Goal: Task Accomplishment & Management: Complete application form

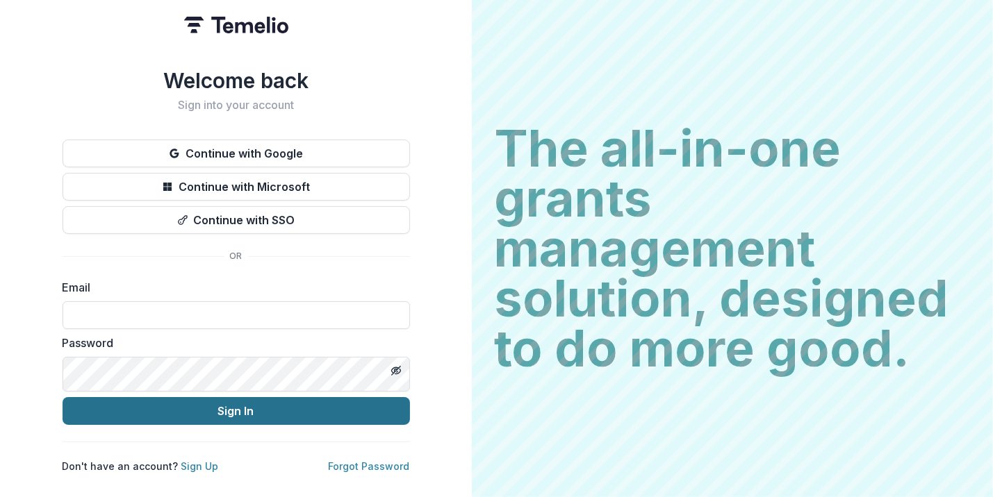
type input "**********"
click at [410, 425] on button "Sign In" at bounding box center [236, 411] width 347 height 28
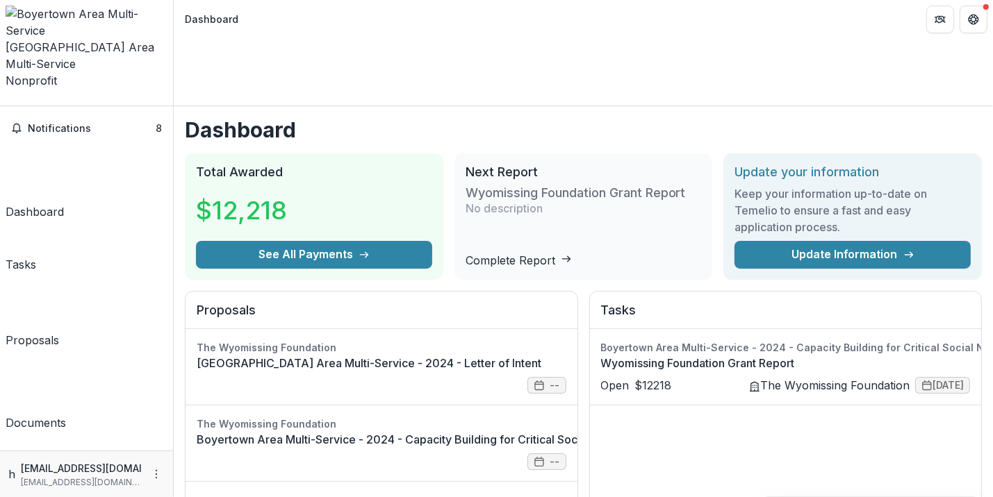
click at [572, 254] on link "Complete Report" at bounding box center [519, 261] width 106 height 14
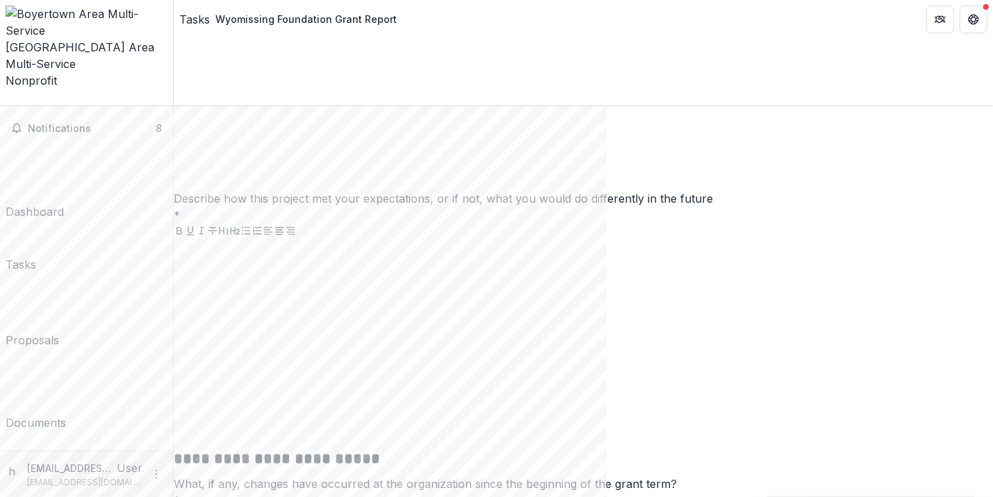
scroll to position [2738, 0]
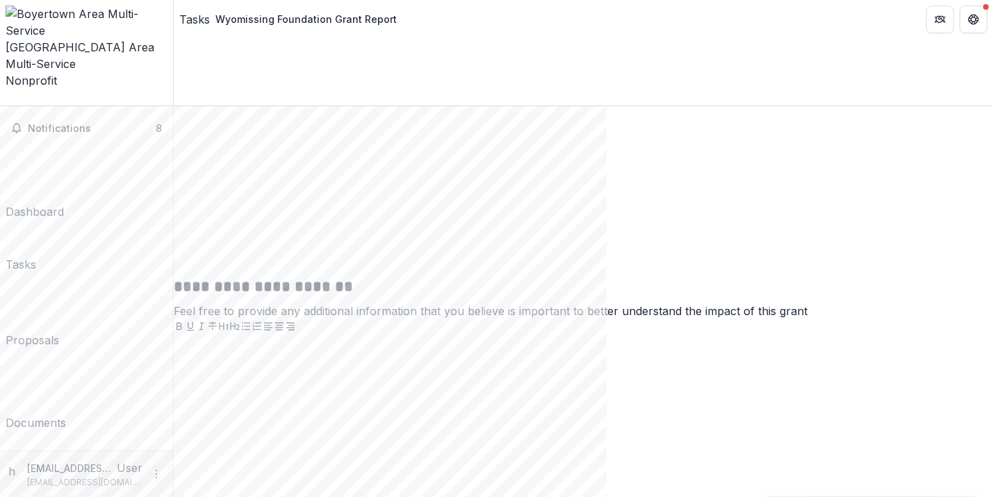
scroll to position [3953, 0]
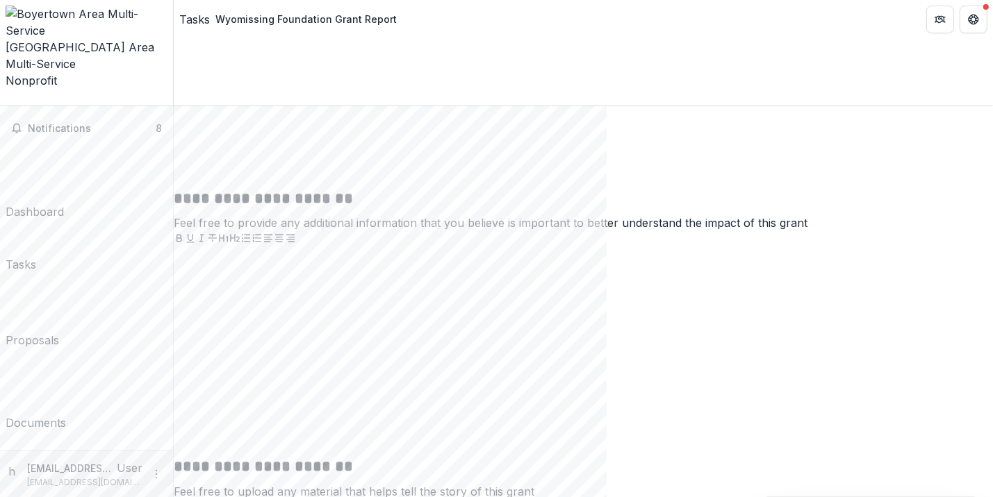
drag, startPoint x: 216, startPoint y: 260, endPoint x: 695, endPoint y: 265, distance: 478.8
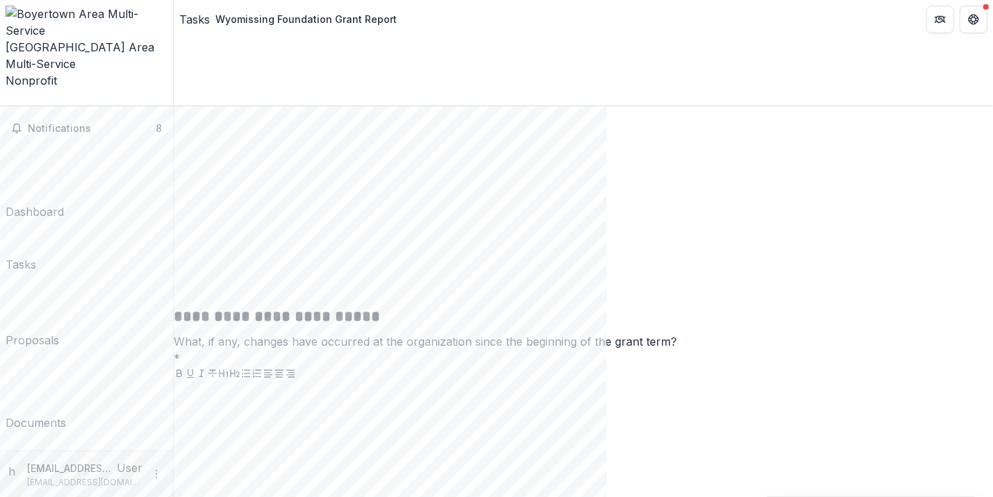
scroll to position [3912, 0]
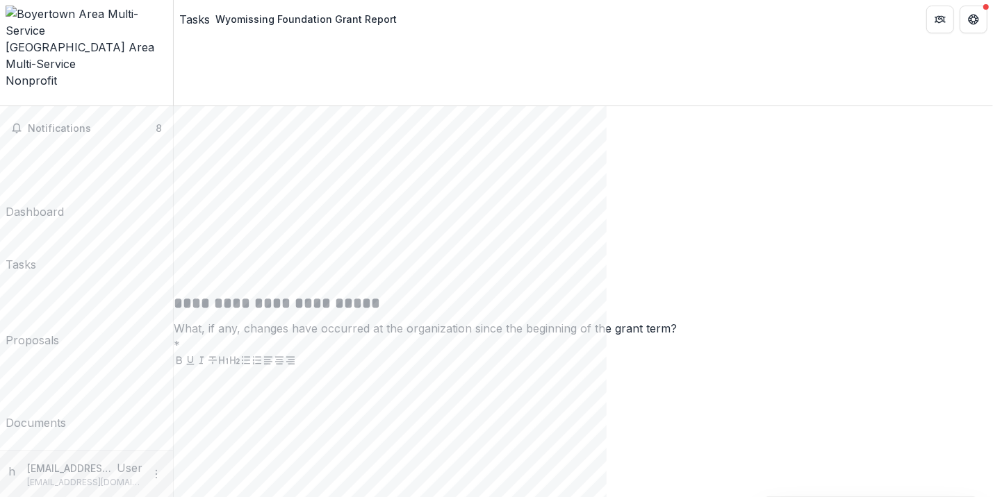
scroll to position [3967, 0]
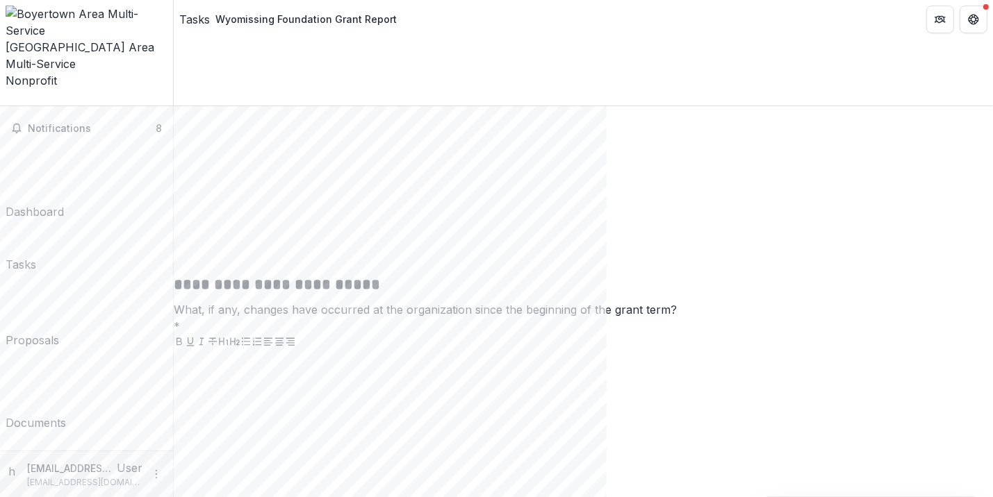
drag, startPoint x: 222, startPoint y: 315, endPoint x: 405, endPoint y: 418, distance: 209.7
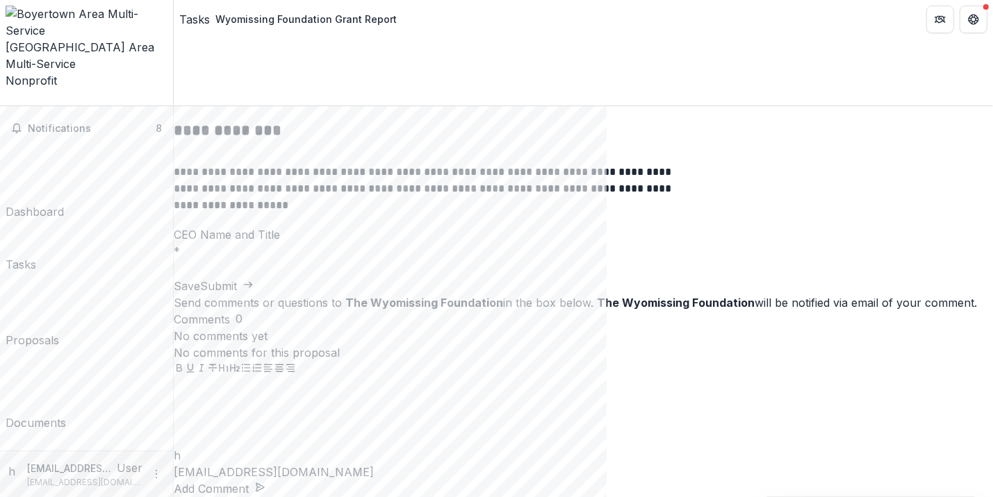
drag, startPoint x: 229, startPoint y: 312, endPoint x: 586, endPoint y: 525, distance: 416.0
click at [586, 497] on html "**********" at bounding box center [496, 248] width 993 height 497
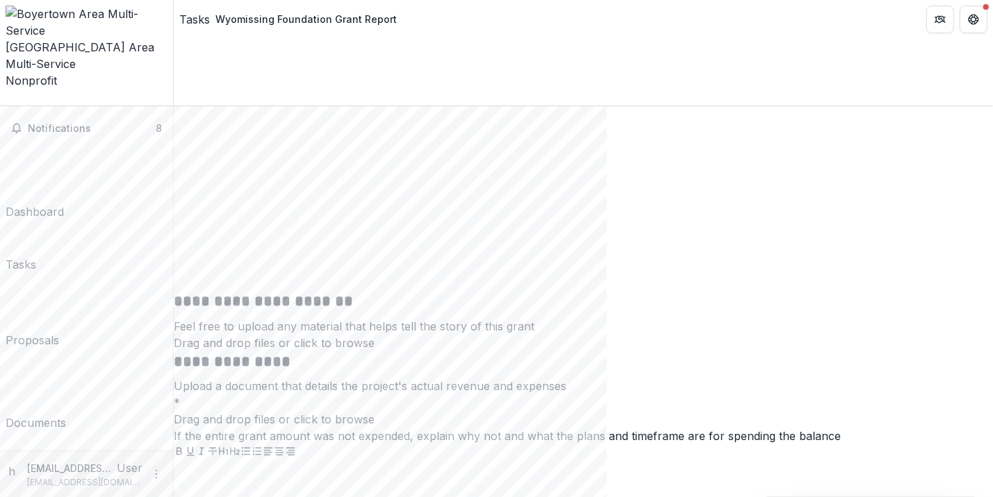
scroll to position [4120, 0]
drag, startPoint x: 319, startPoint y: 168, endPoint x: 163, endPoint y: 158, distance: 156.7
click at [163, 158] on main "**********" at bounding box center [496, 301] width 993 height 391
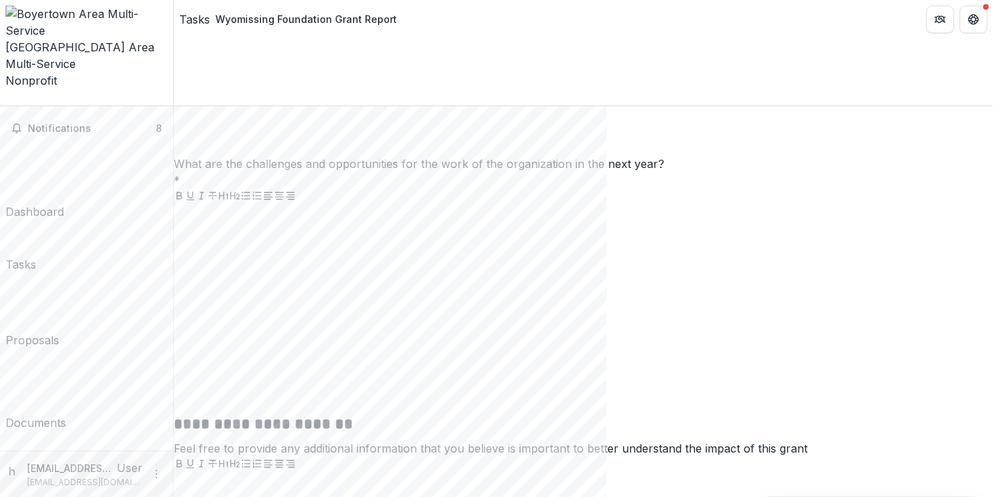
scroll to position [4322, 0]
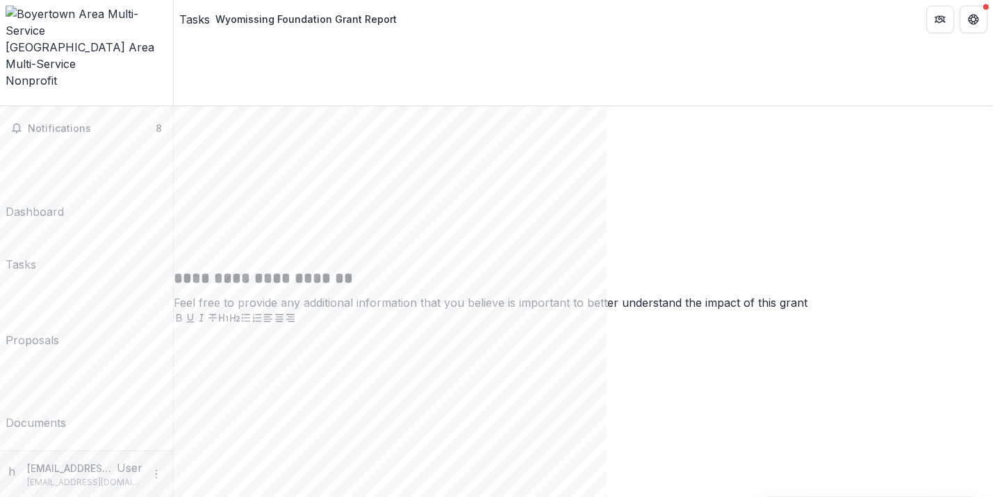
scroll to position [4623, 0]
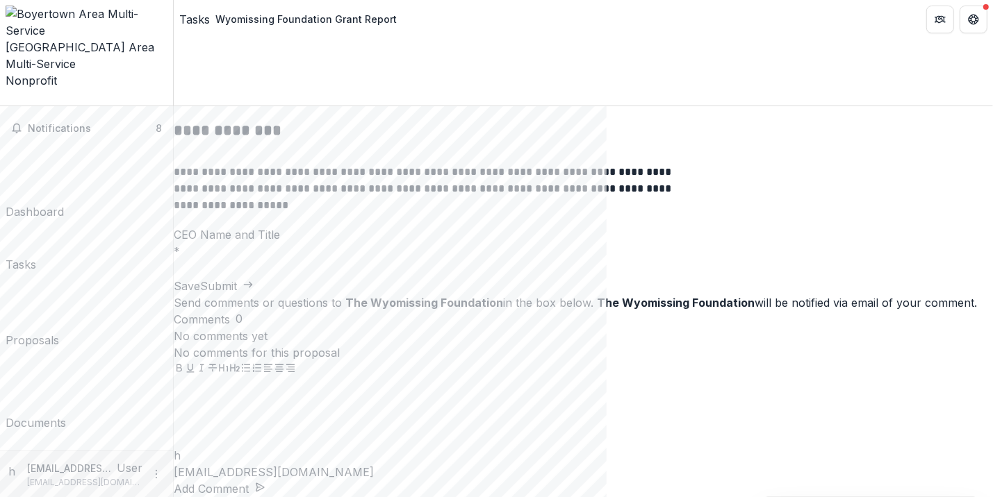
scroll to position [5394, 0]
drag, startPoint x: 394, startPoint y: 170, endPoint x: 213, endPoint y: 150, distance: 182.4
copy p "Describe how this project met your expectations, or if not, what you would do d…"
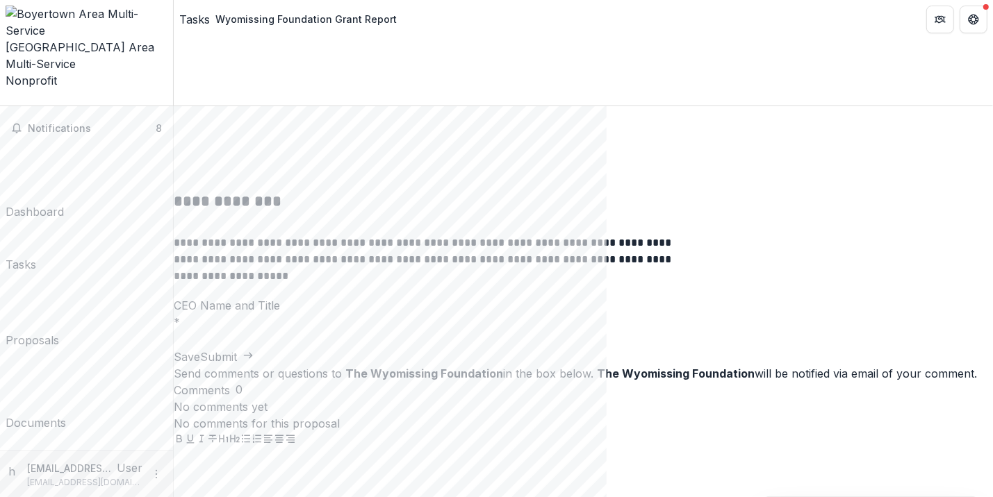
scroll to position [5510, 0]
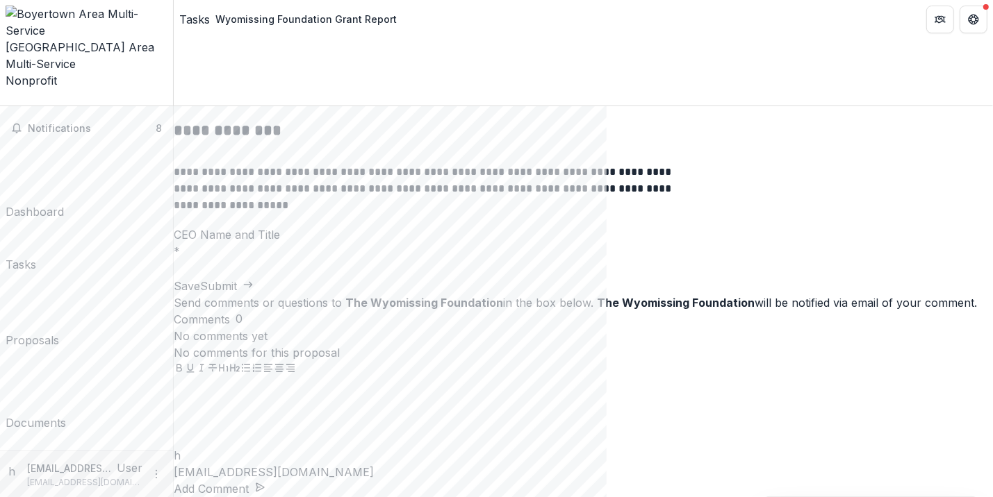
scroll to position [5645, 0]
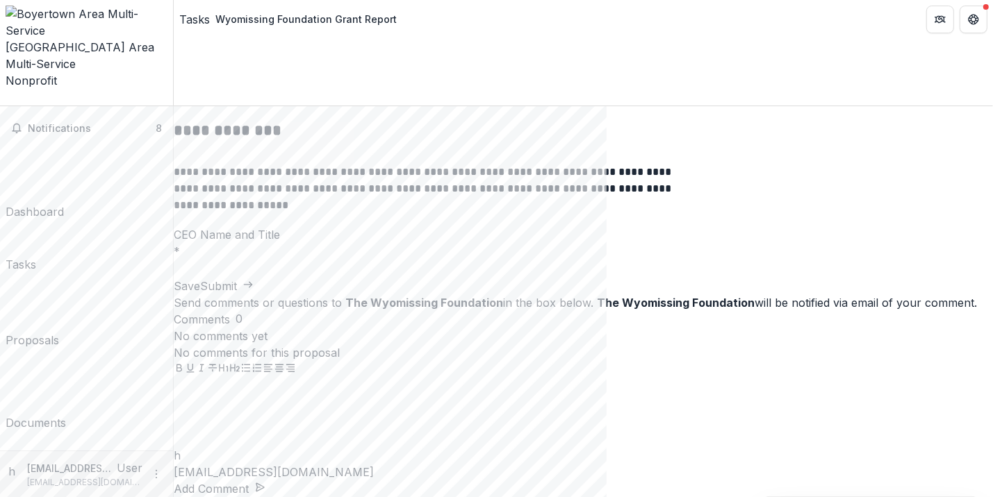
drag, startPoint x: 359, startPoint y: 212, endPoint x: 213, endPoint y: 187, distance: 147.4
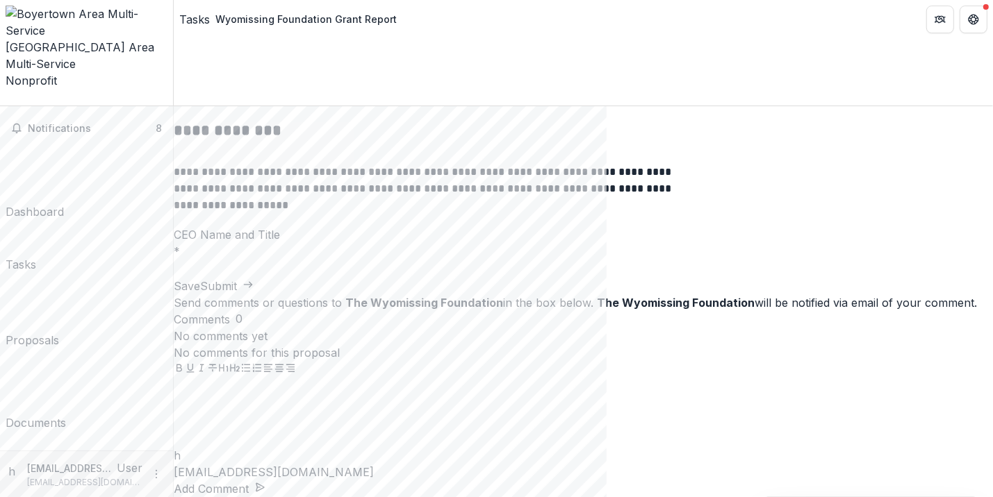
copy p "What are the challenges and opportunities for the work of the organization in t…"
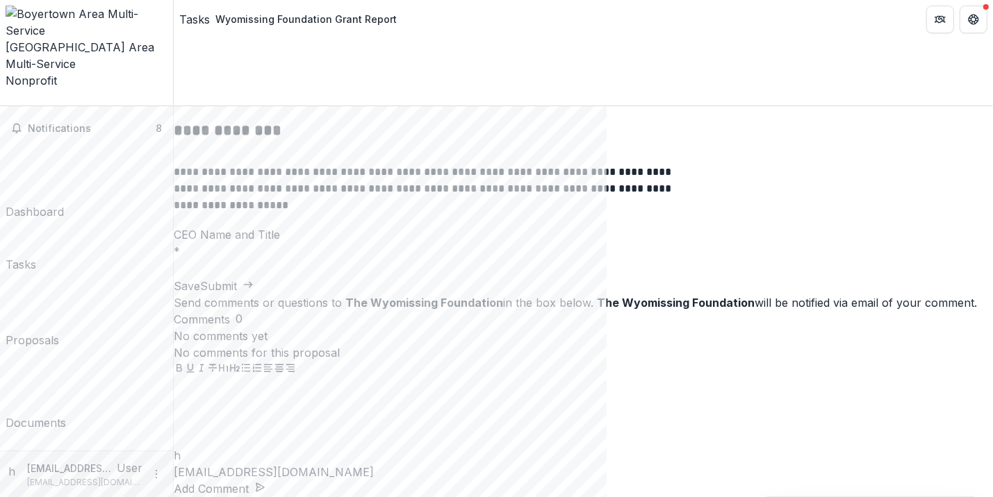
scroll to position [6501, 0]
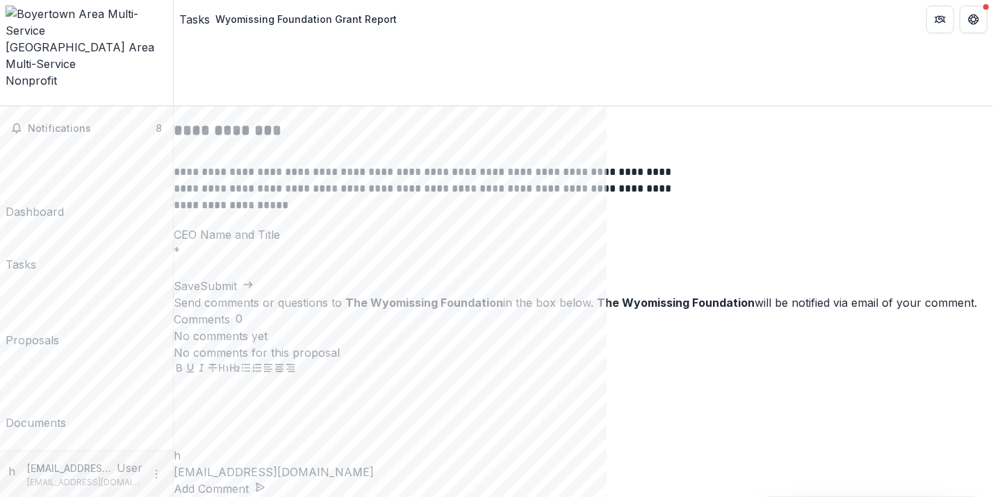
type input "**********"
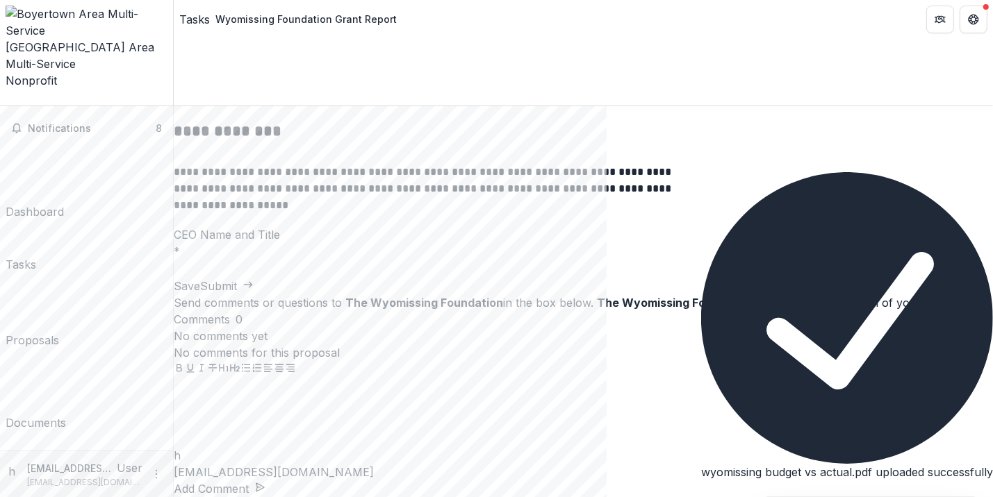
scroll to position [7668, 0]
click at [387, 121] on div at bounding box center [583, 16] width 819 height 208
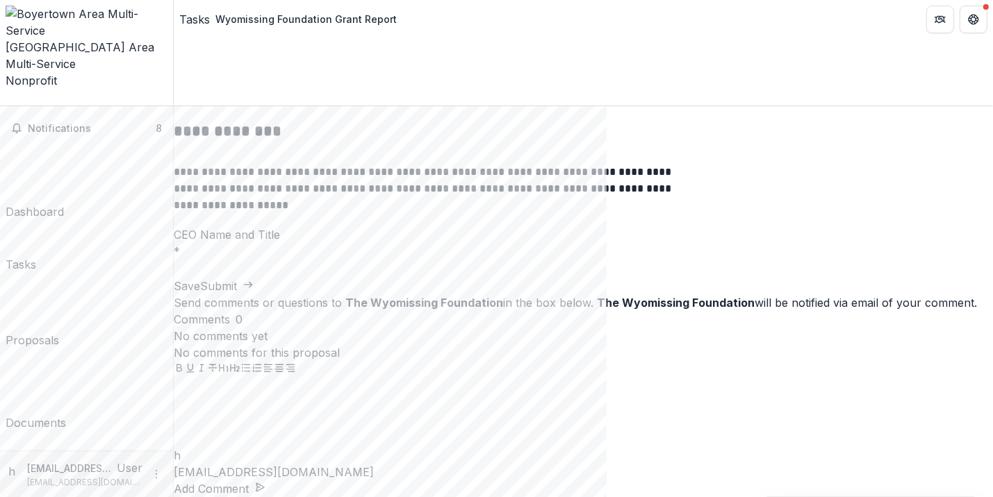
scroll to position [7935, 0]
click at [284, 278] on input "CEO Name and Title *" at bounding box center [229, 269] width 111 height 17
type input "*"
type input "**********"
click at [254, 295] on button "Submit" at bounding box center [227, 286] width 54 height 17
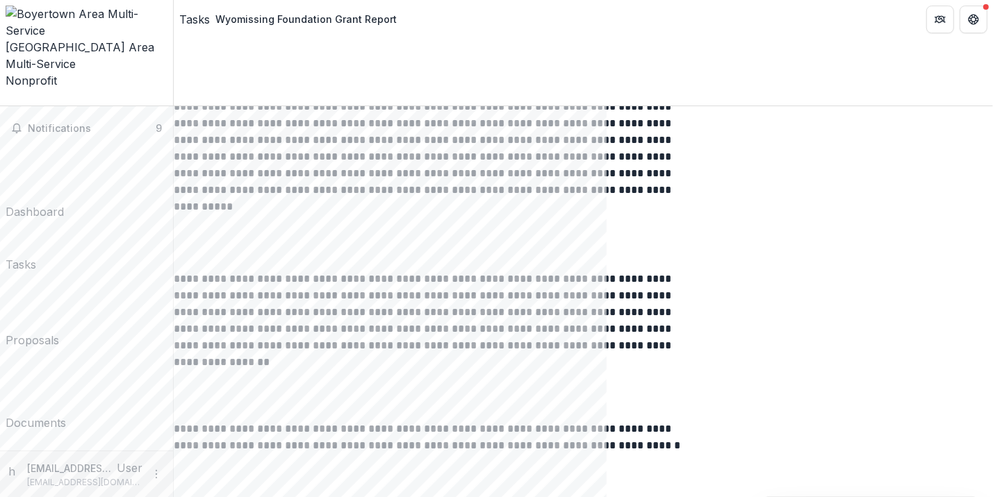
scroll to position [0, 0]
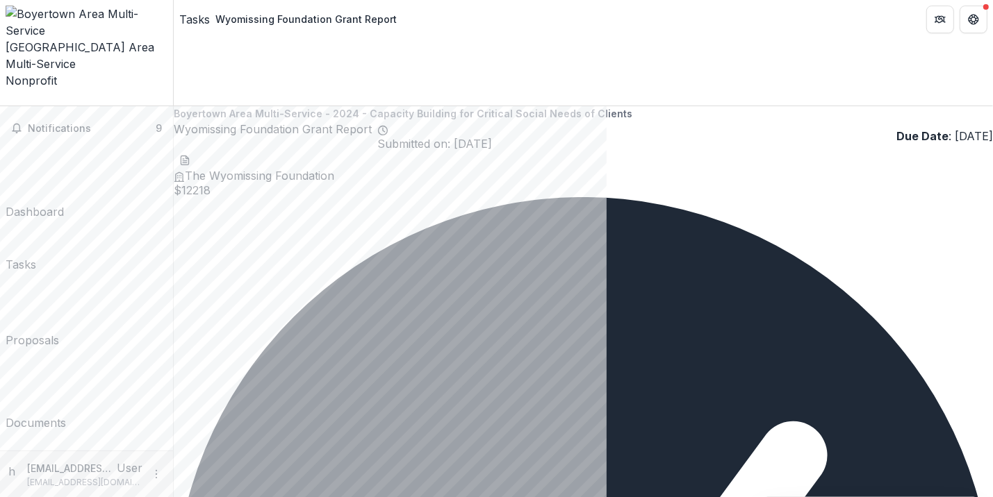
click at [64, 204] on div "Dashboard" at bounding box center [35, 212] width 58 height 17
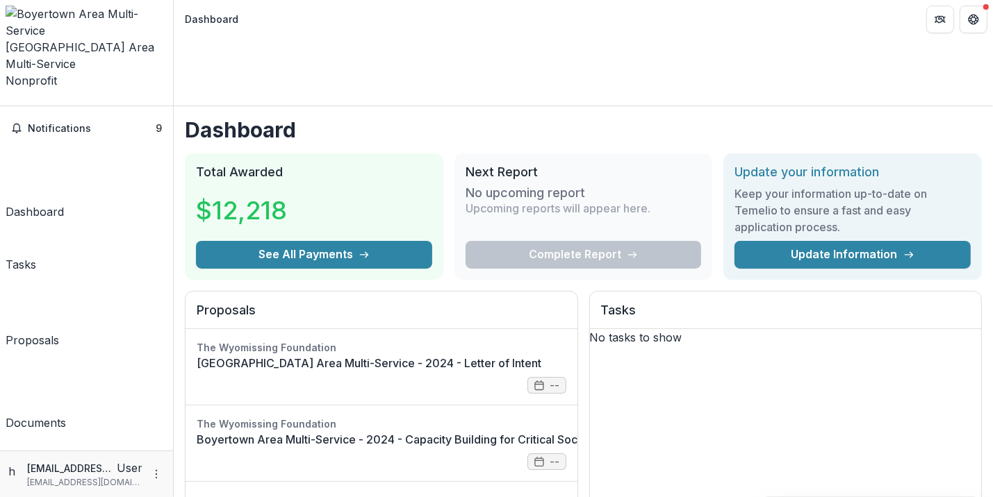
click at [66, 415] on div "Documents" at bounding box center [36, 423] width 60 height 17
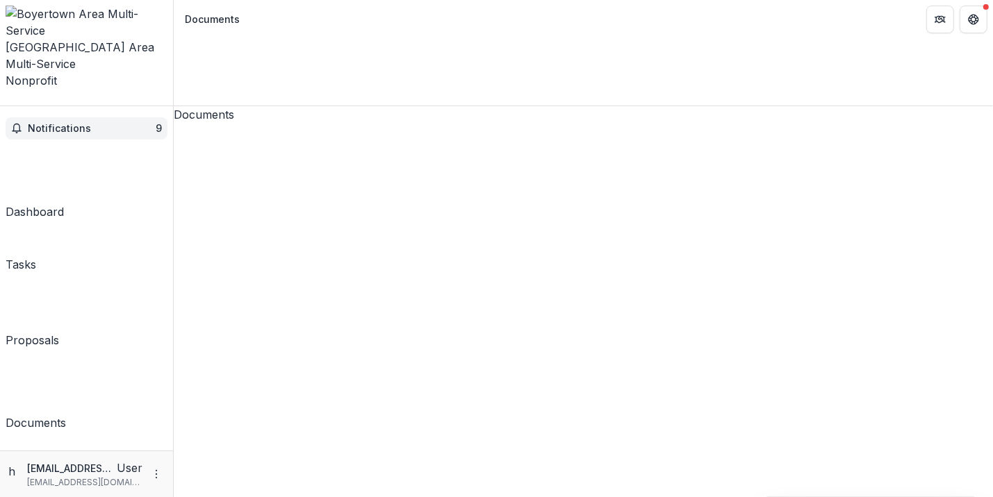
click at [91, 123] on span "Notifications" at bounding box center [92, 129] width 128 height 12
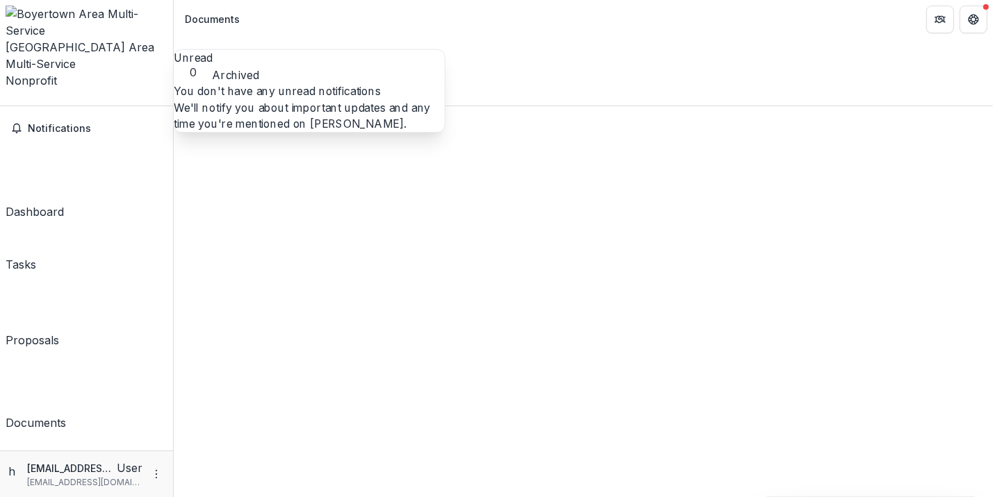
click at [64, 204] on div "Dashboard" at bounding box center [35, 212] width 58 height 17
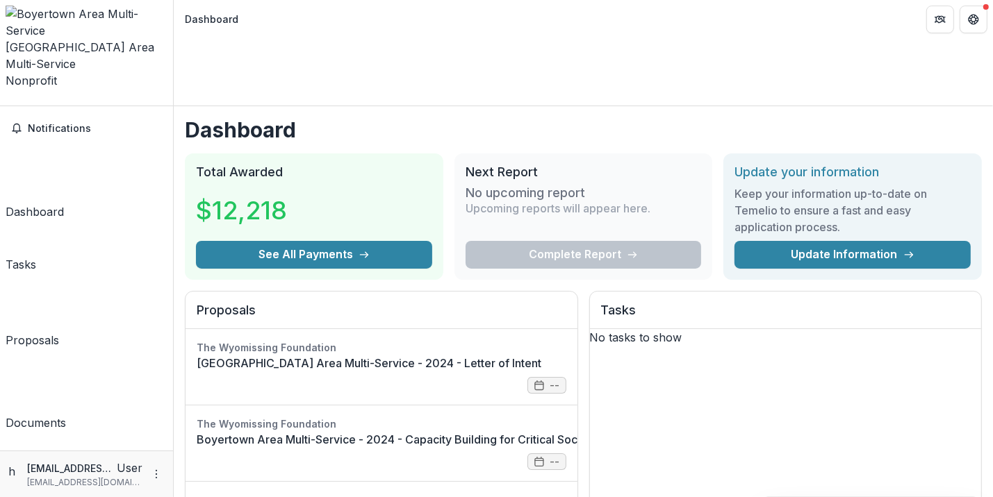
click at [59, 332] on div "Proposals" at bounding box center [33, 340] width 54 height 17
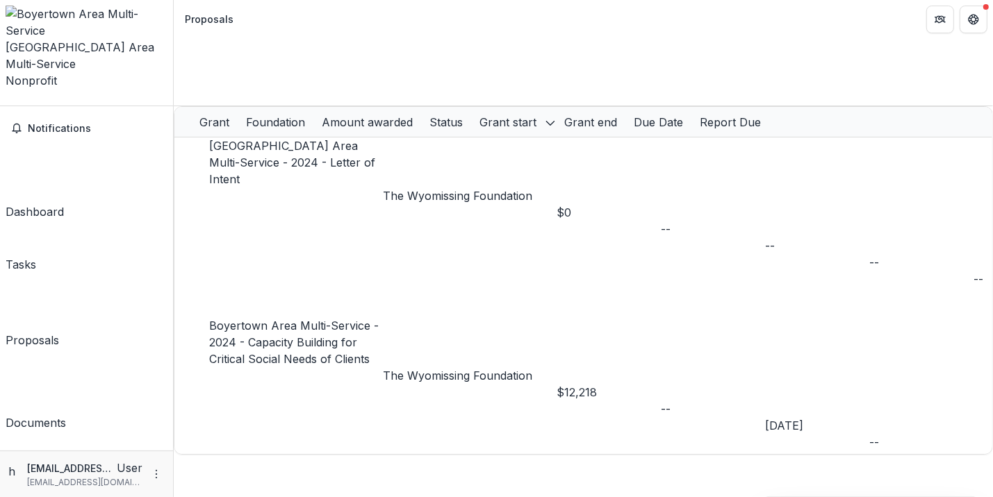
click at [36, 256] on div "Tasks" at bounding box center [21, 264] width 31 height 17
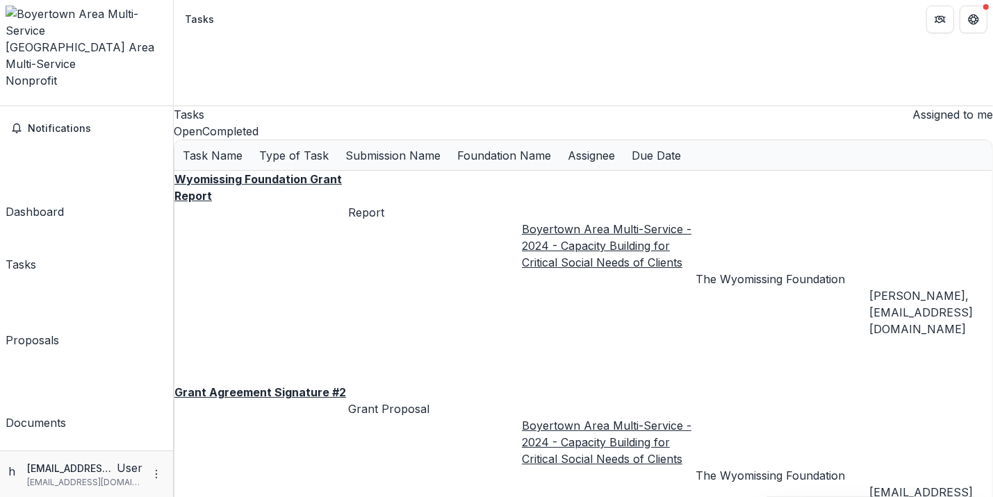
click at [258, 127] on button "Completed" at bounding box center [230, 131] width 56 height 17
click at [317, 187] on u "Wyomissing Foundation Grant Report" at bounding box center [257, 187] width 167 height 31
